Goal: Navigation & Orientation: Find specific page/section

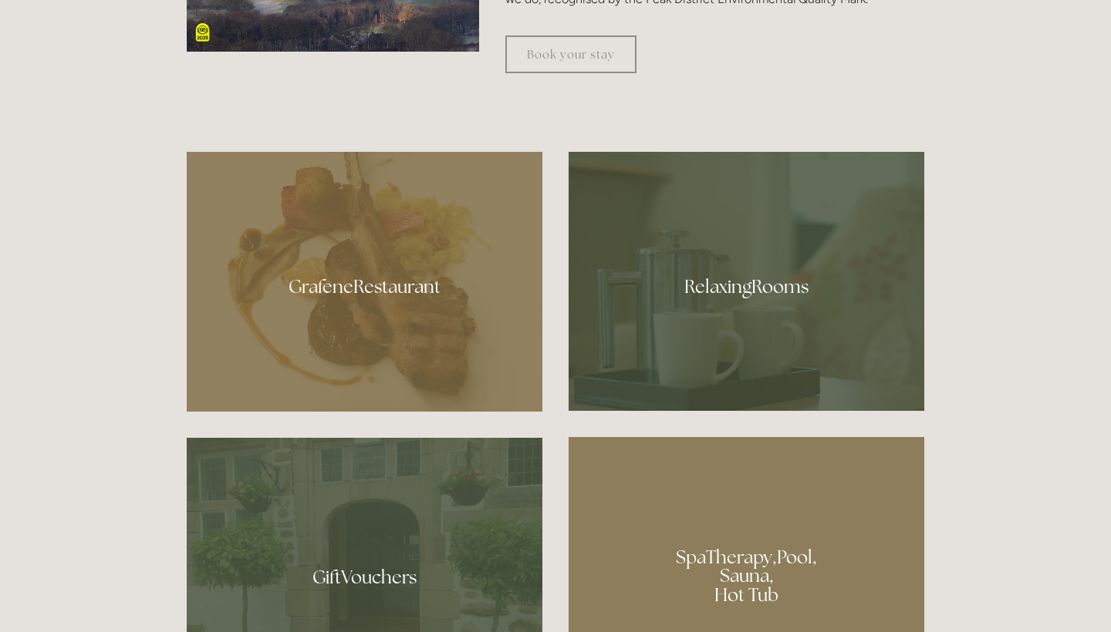
scroll to position [853, 0]
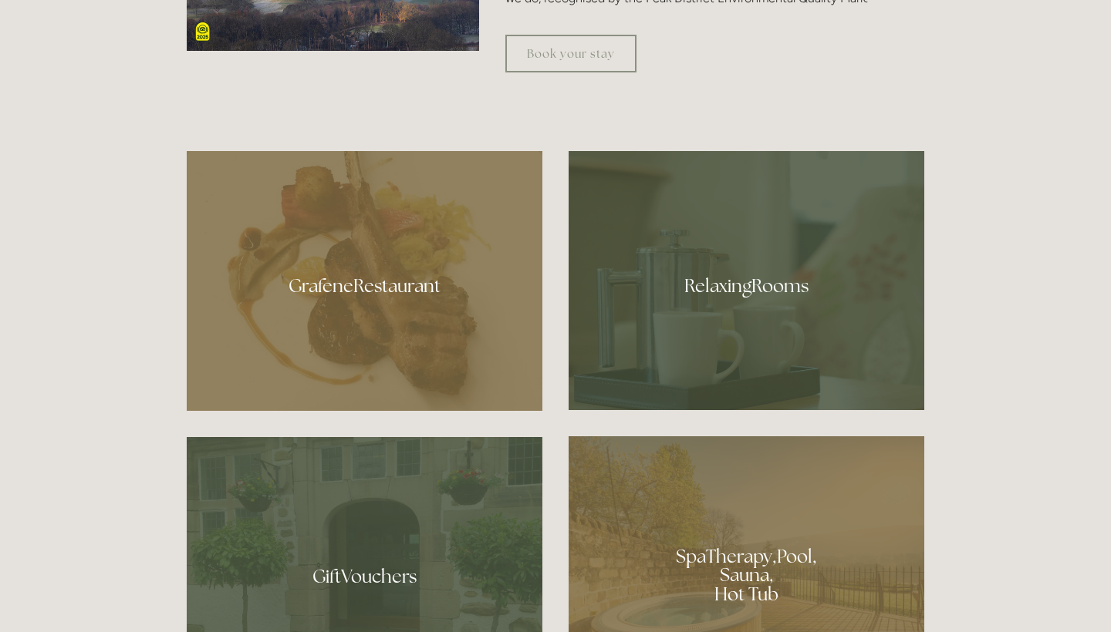
click at [415, 293] on div at bounding box center [365, 281] width 356 height 260
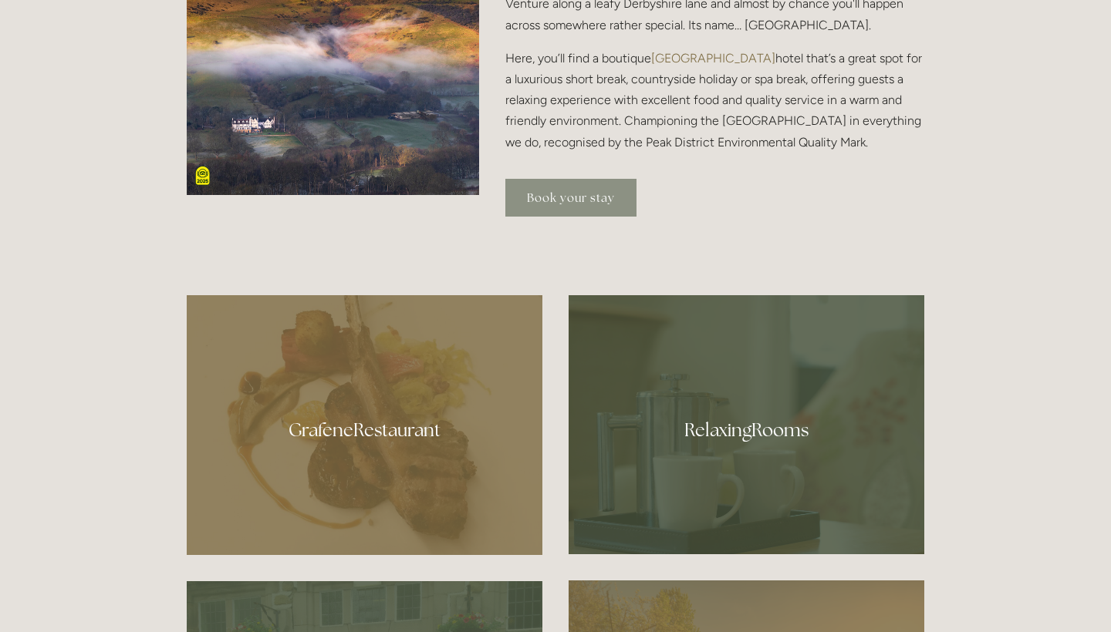
scroll to position [713, 0]
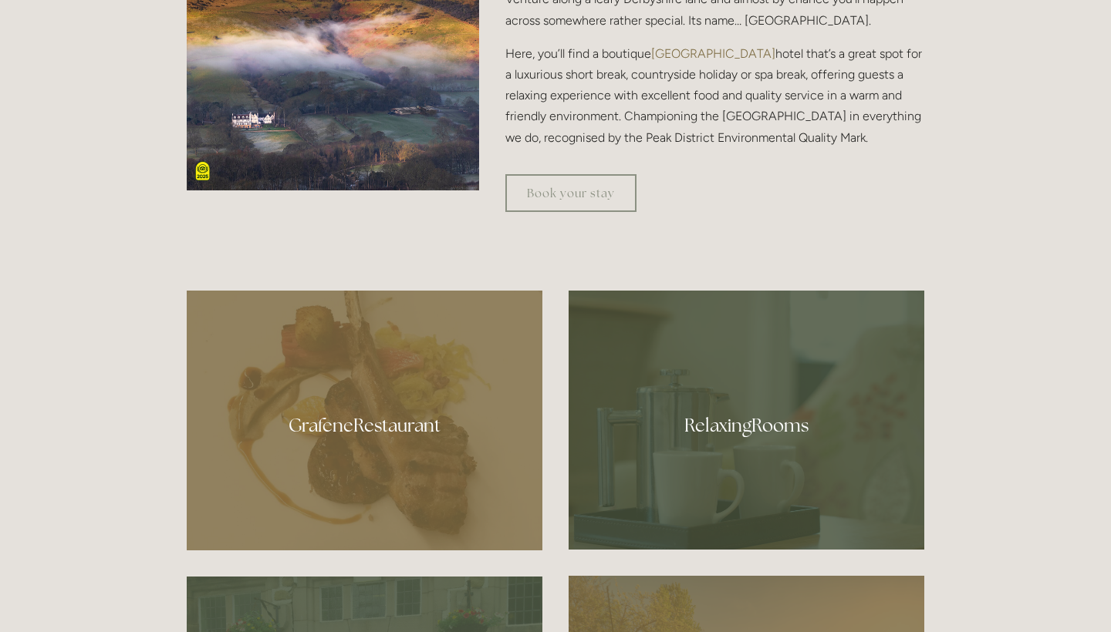
click at [663, 394] on div at bounding box center [746, 420] width 356 height 259
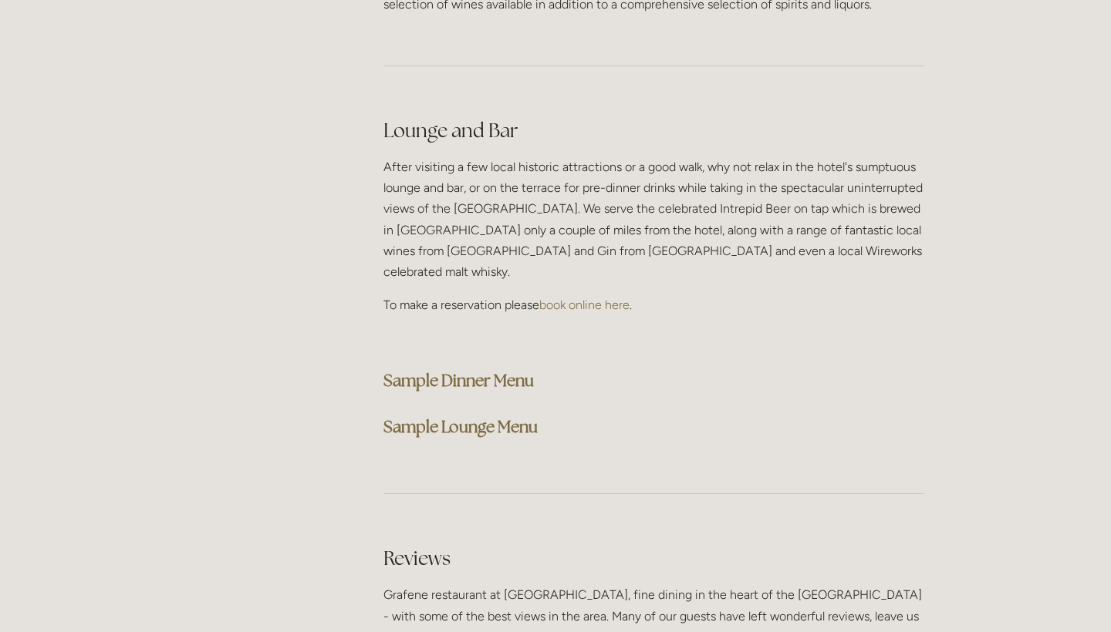
scroll to position [3881, 0]
click at [456, 369] on strong "Sample Dinner Menu" at bounding box center [458, 379] width 150 height 21
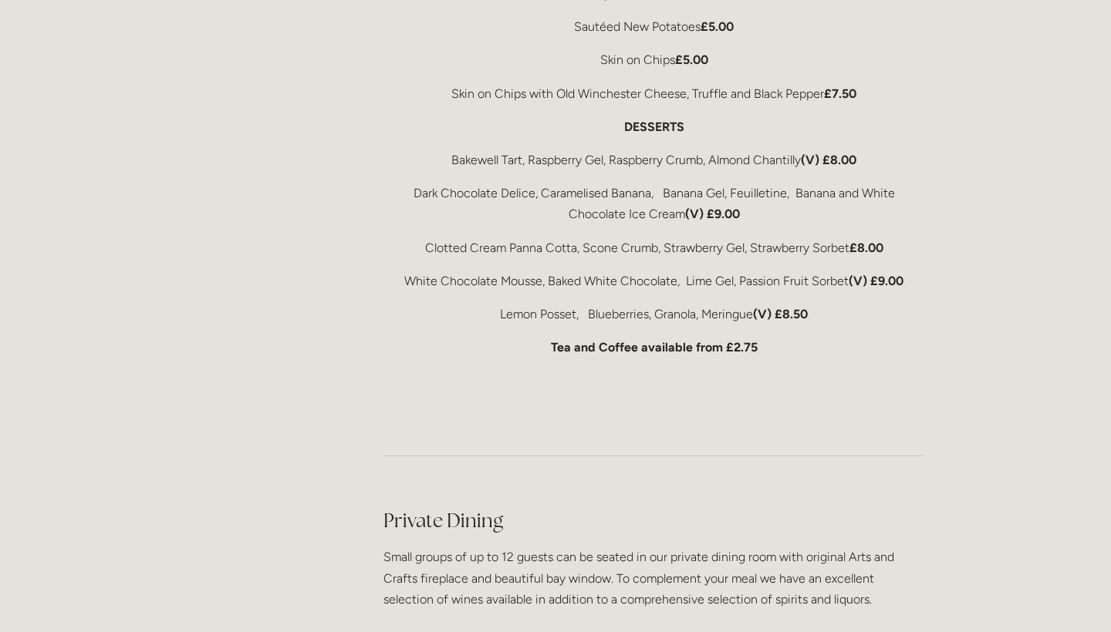
scroll to position [3281, 0]
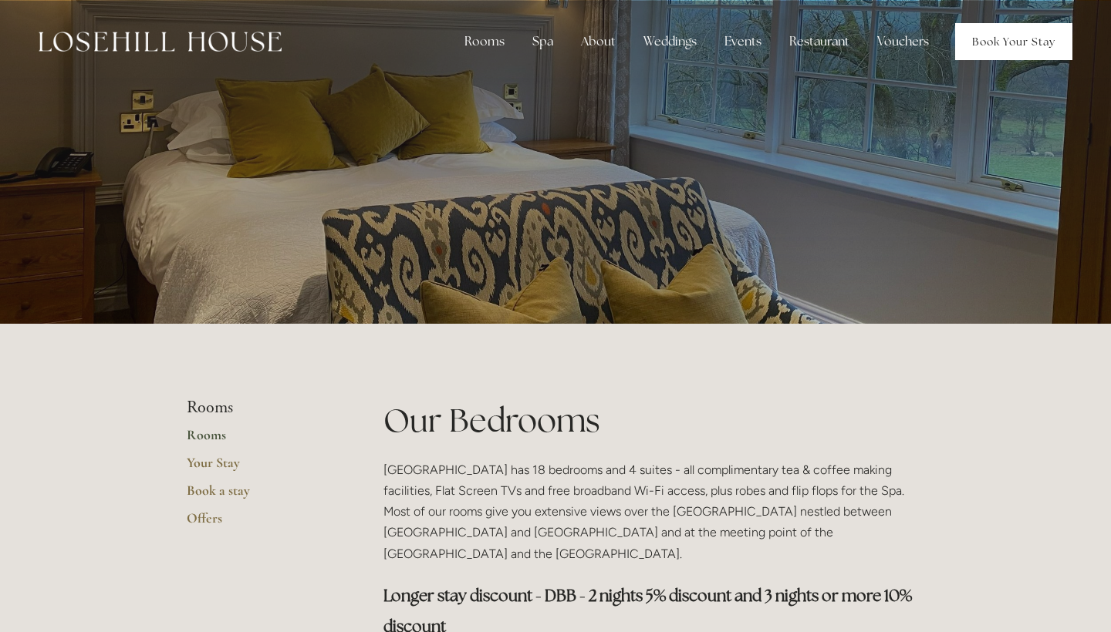
click at [997, 46] on link "Book Your Stay" at bounding box center [1013, 41] width 117 height 37
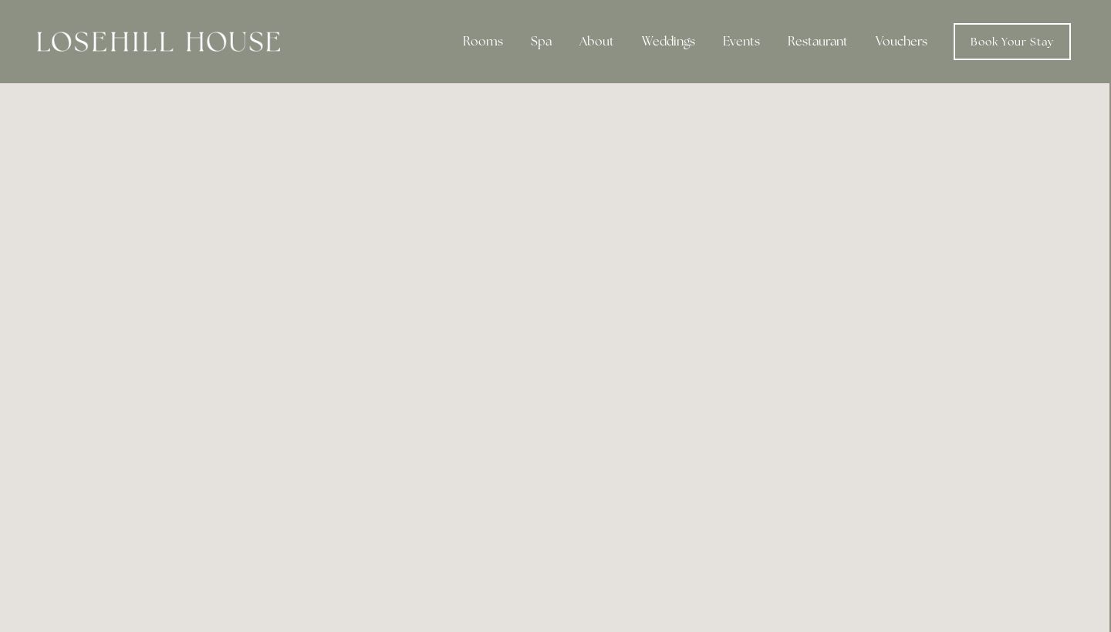
scroll to position [0, 2]
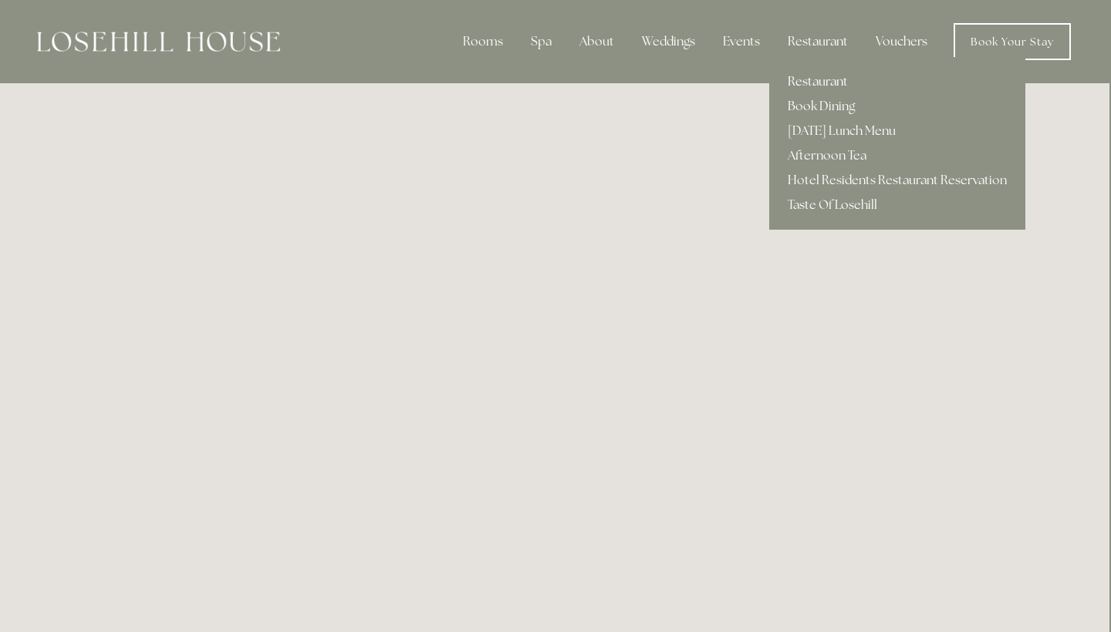
click at [811, 76] on link "Restaurant" at bounding box center [897, 81] width 256 height 25
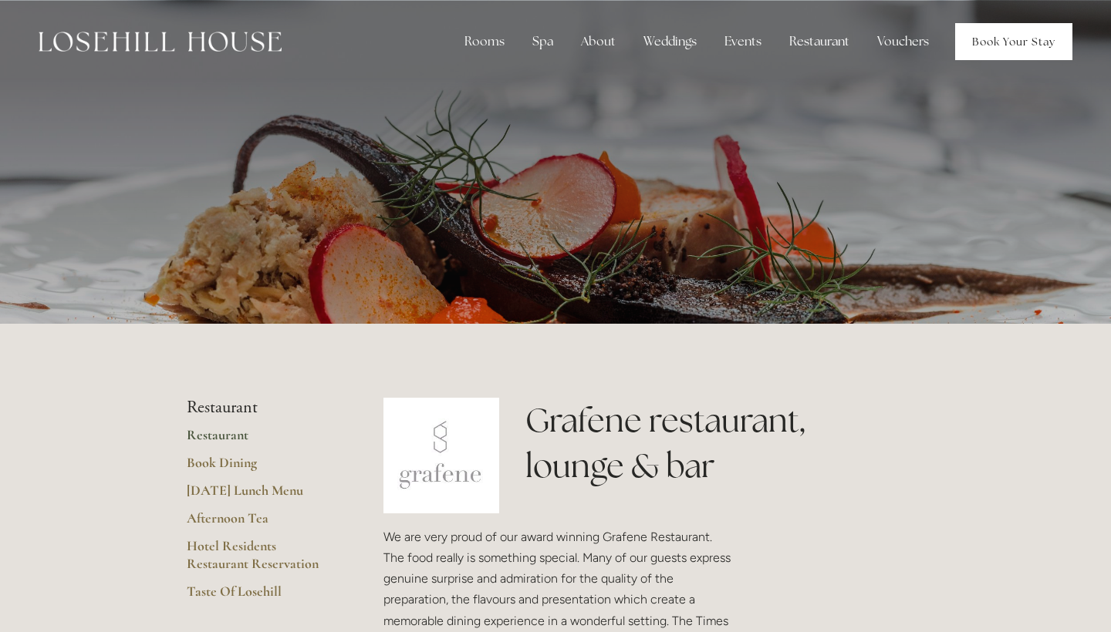
click at [992, 52] on link "Book Your Stay" at bounding box center [1013, 41] width 117 height 37
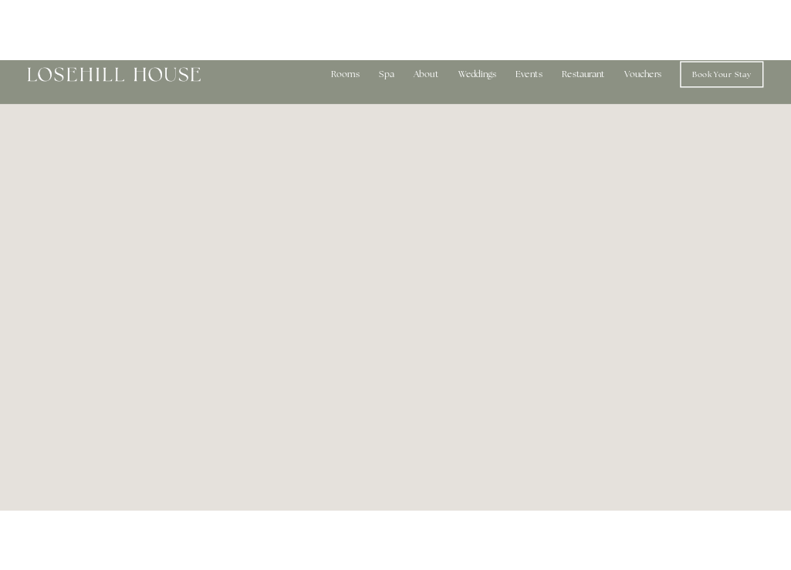
scroll to position [21, 0]
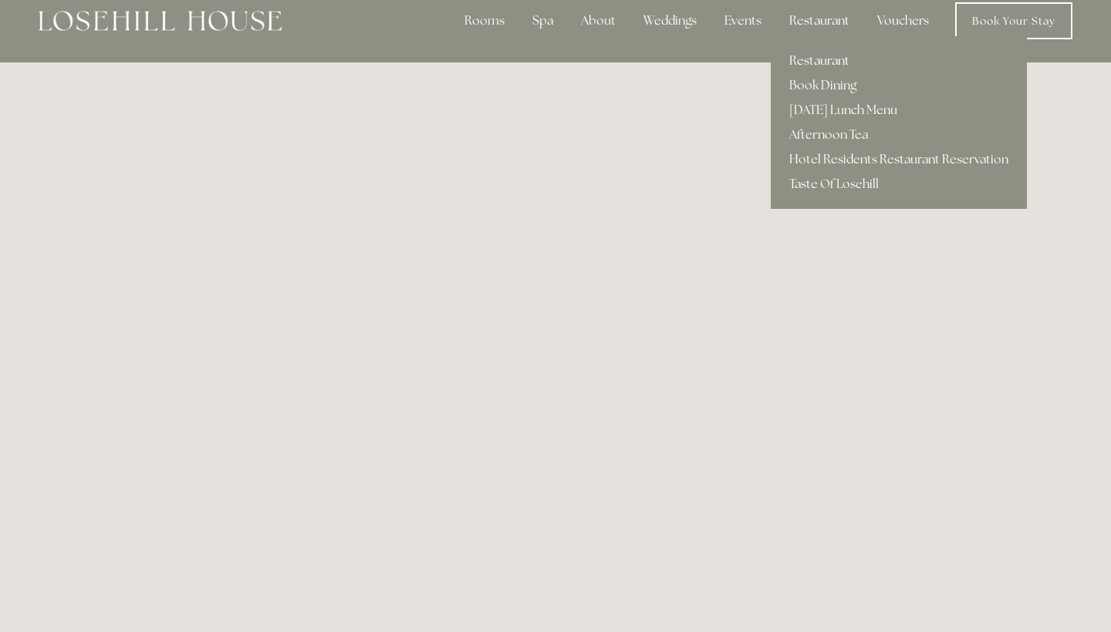
click at [808, 59] on link "Restaurant" at bounding box center [899, 61] width 256 height 25
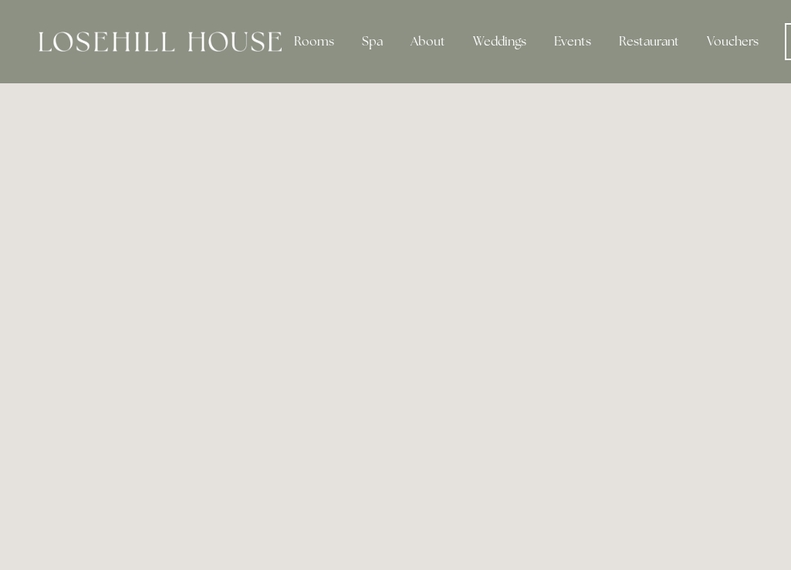
scroll to position [0, 0]
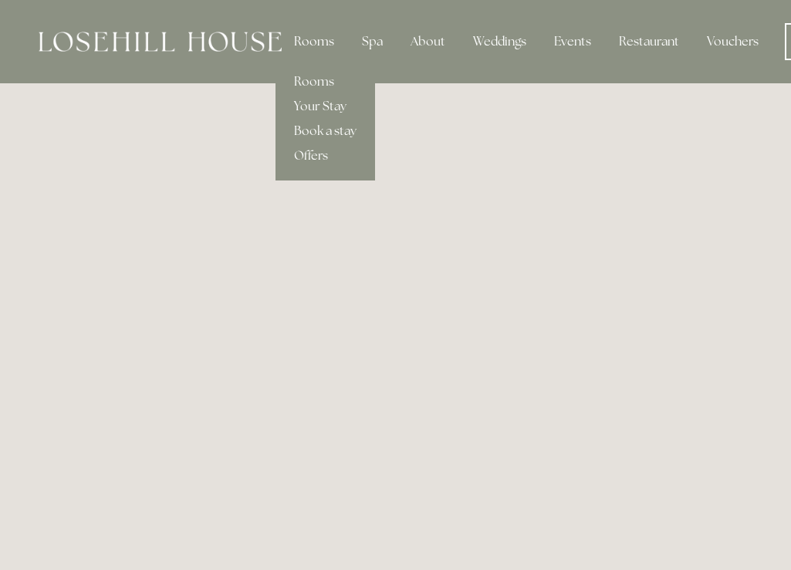
click at [321, 37] on div "Rooms" at bounding box center [314, 41] width 65 height 31
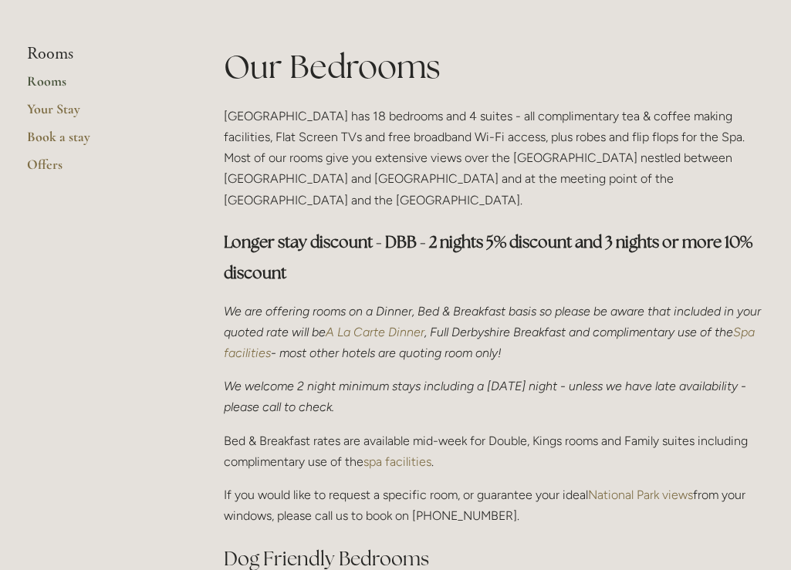
scroll to position [362, 0]
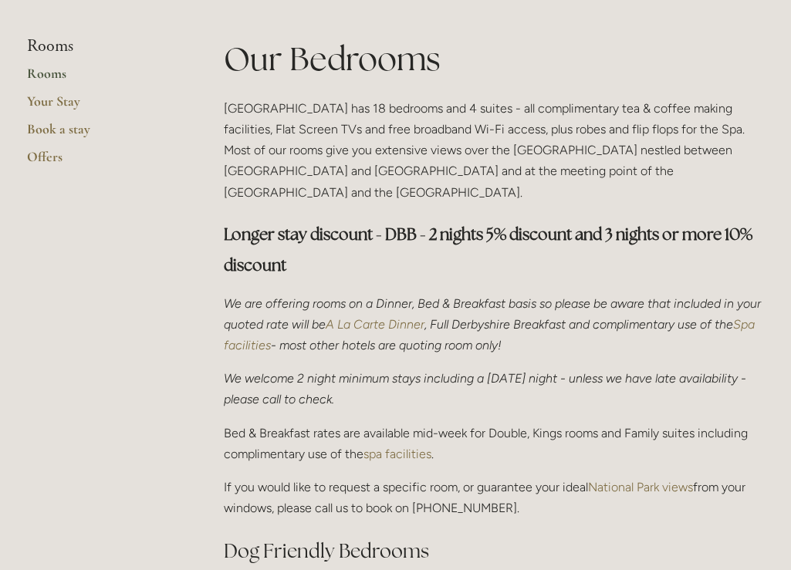
click at [401, 317] on em "A La Carte Dinner" at bounding box center [375, 324] width 99 height 15
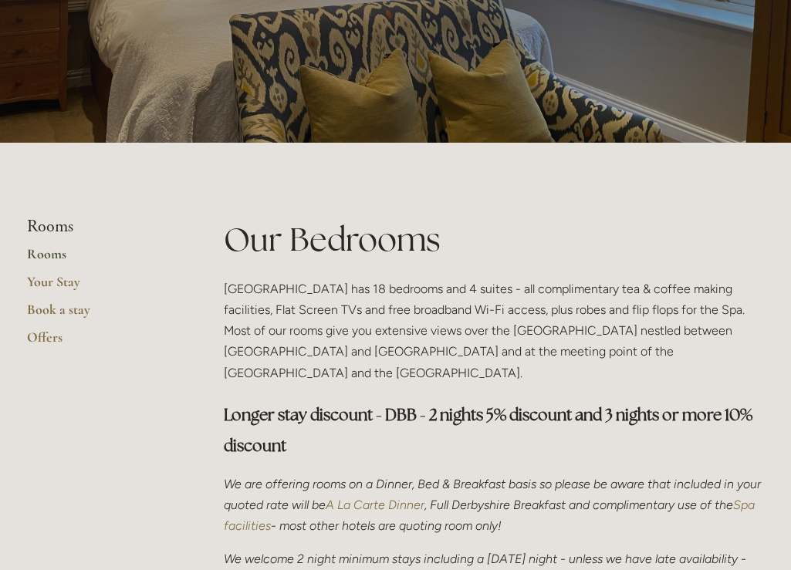
scroll to position [198, 0]
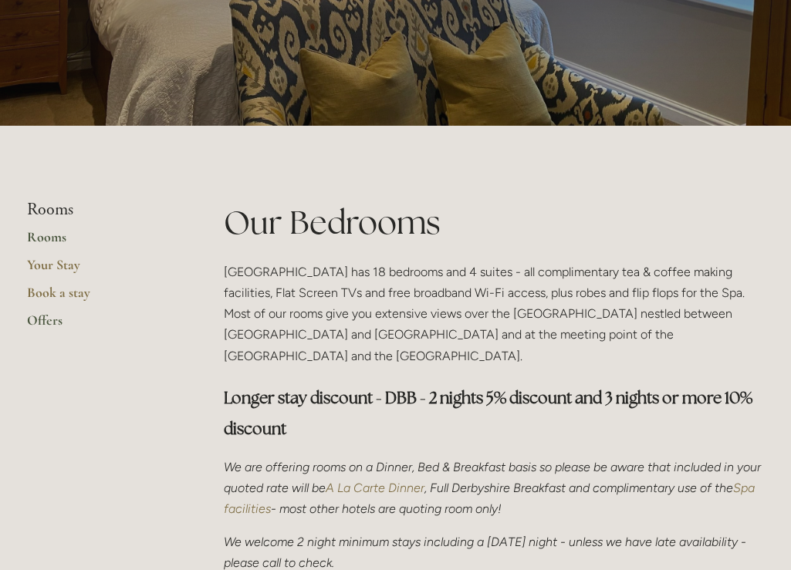
click at [42, 324] on link "Offers" at bounding box center [100, 326] width 147 height 28
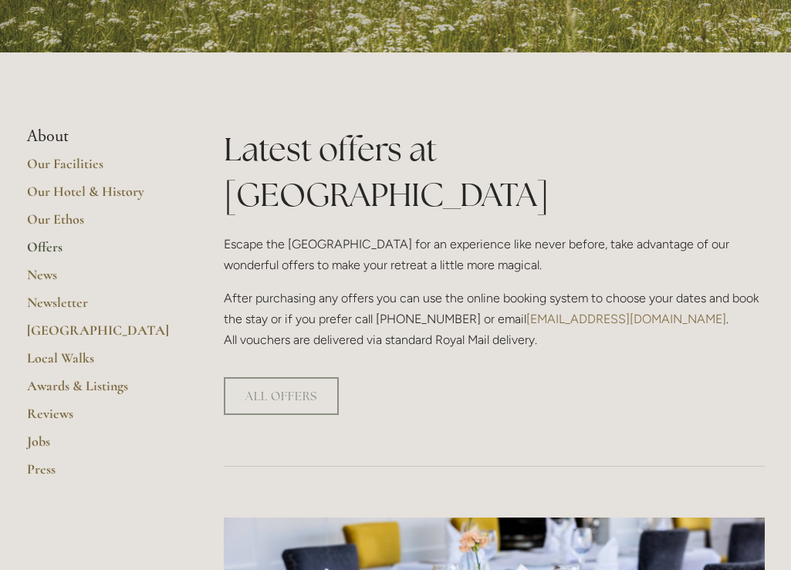
scroll to position [276, 0]
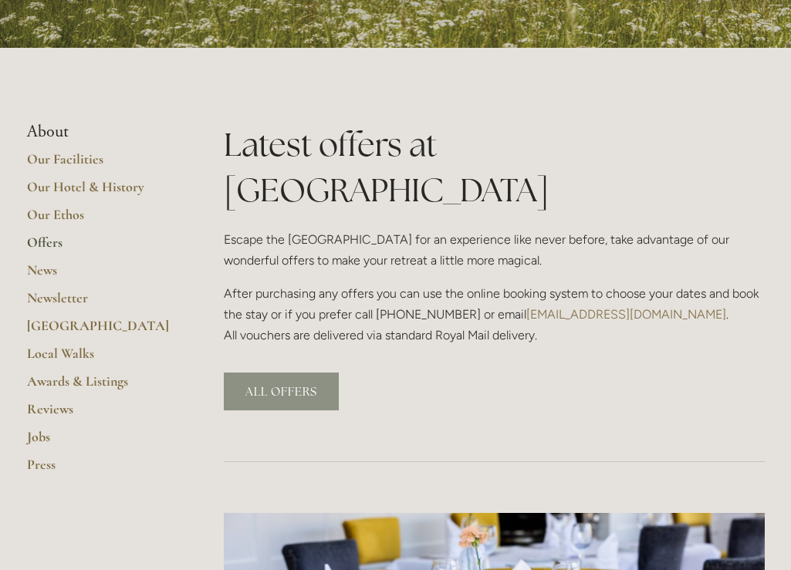
click at [267, 373] on link "ALL OFFERS" at bounding box center [281, 392] width 115 height 38
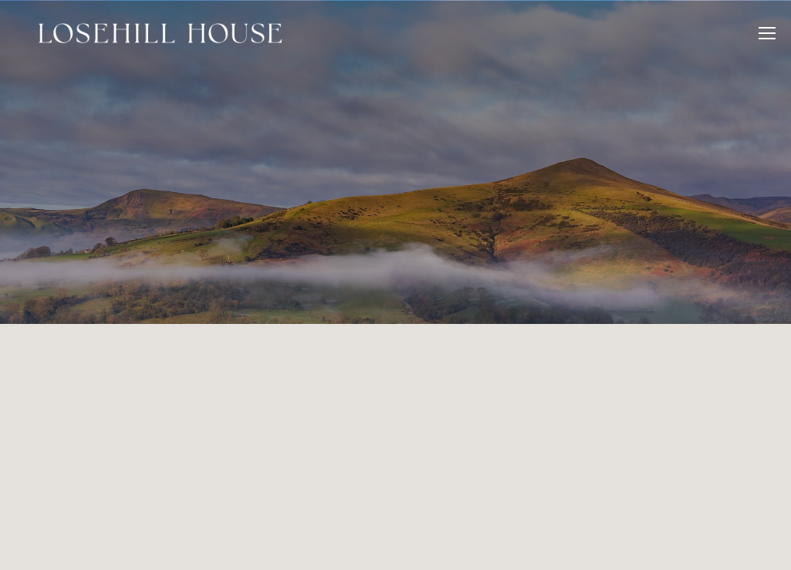
scroll to position [325, 0]
